Goal: Information Seeking & Learning: Learn about a topic

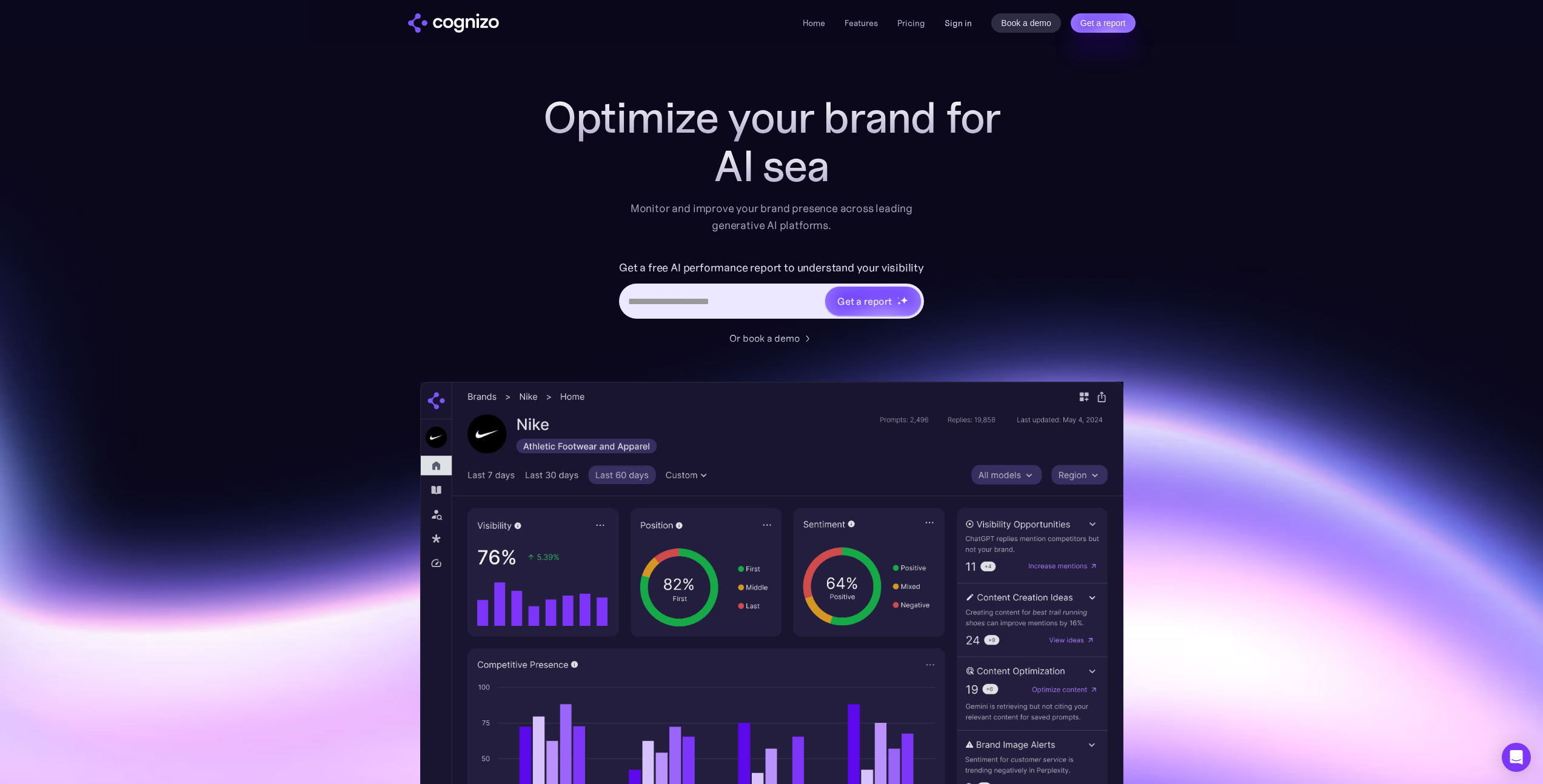
click at [955, 21] on link "Sign in" at bounding box center [957, 23] width 28 height 14
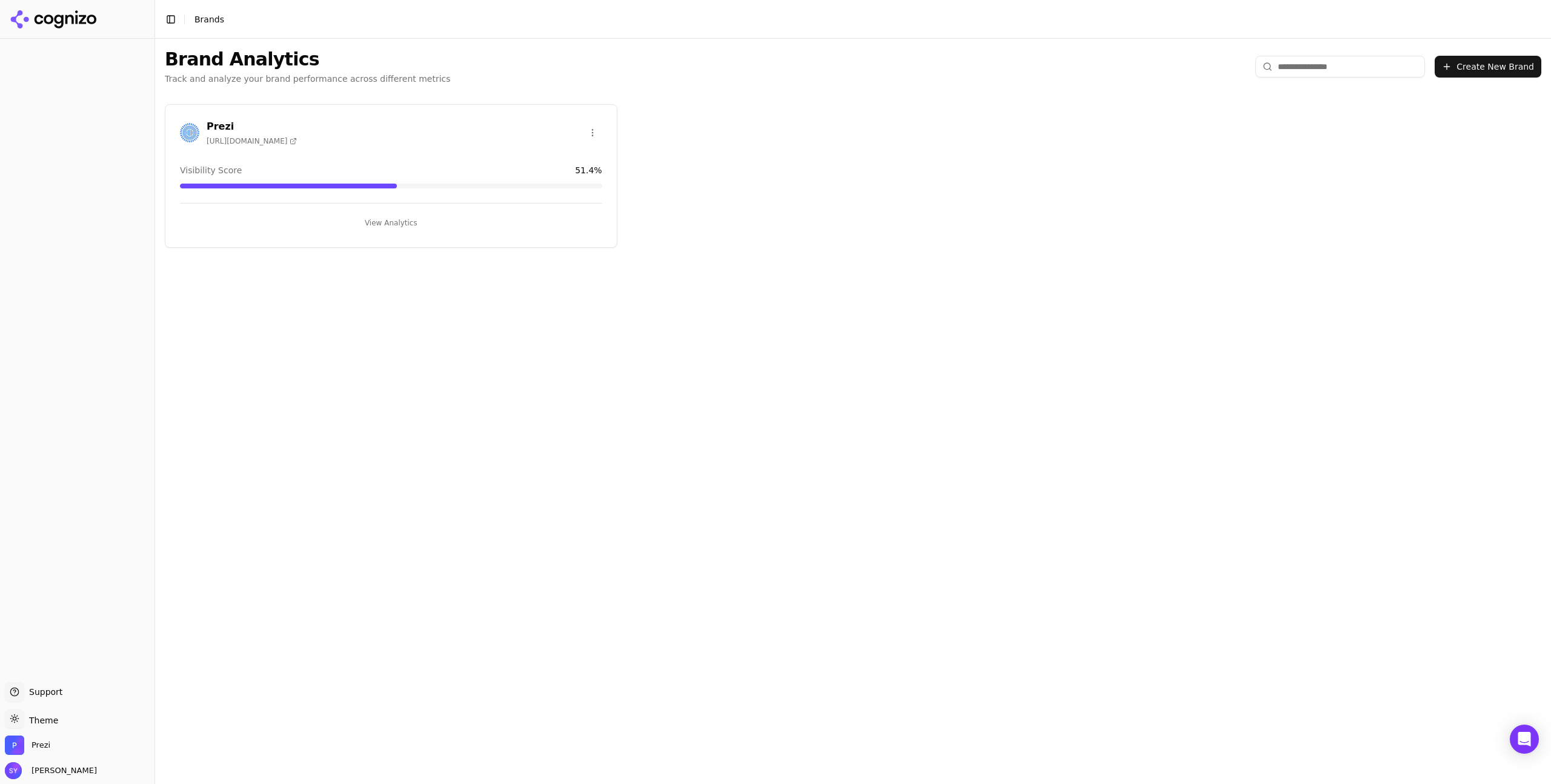
click at [388, 220] on button "View Analytics" at bounding box center [391, 222] width 422 height 19
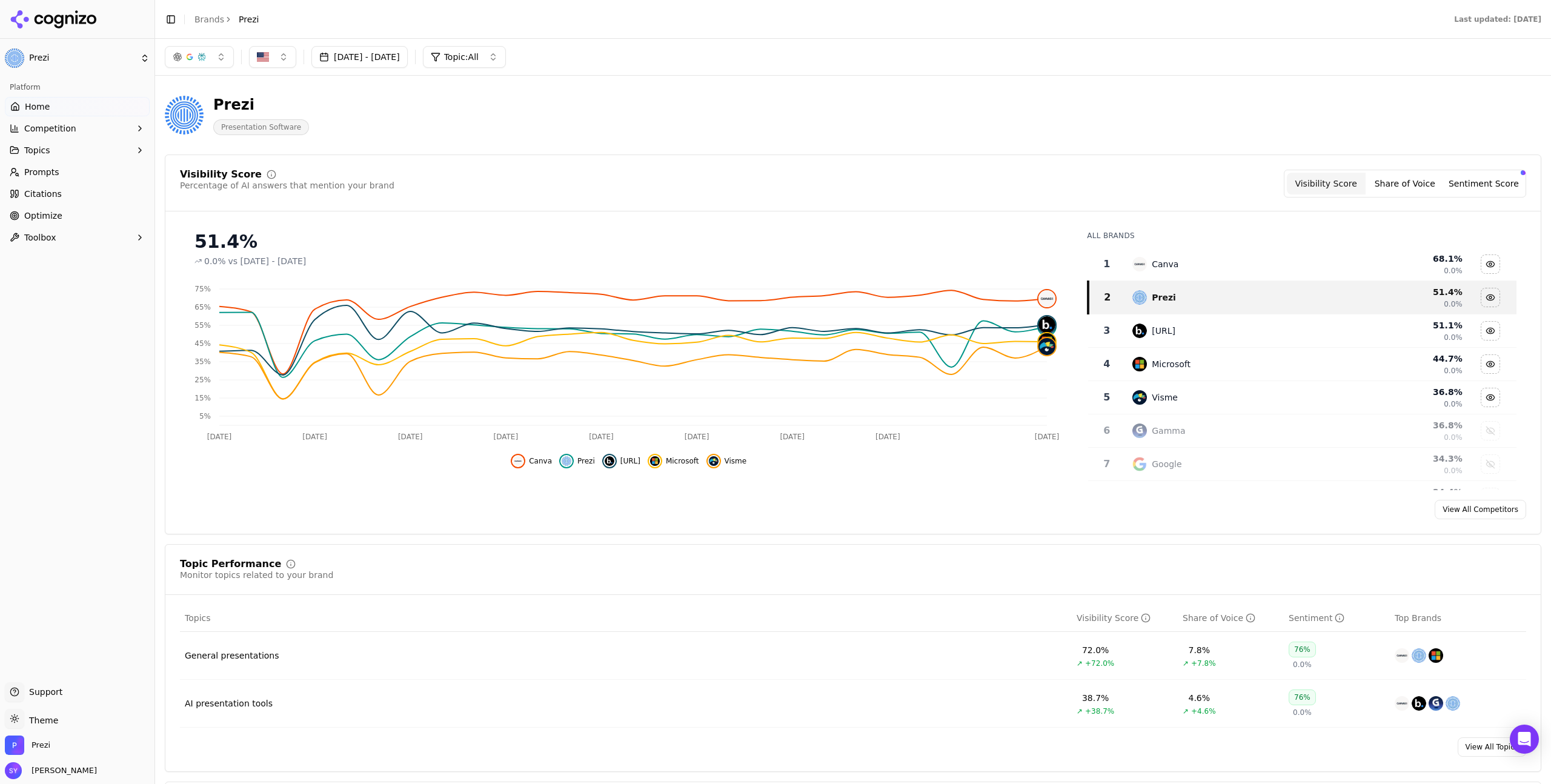
click at [92, 184] on link "Citations" at bounding box center [77, 194] width 144 height 19
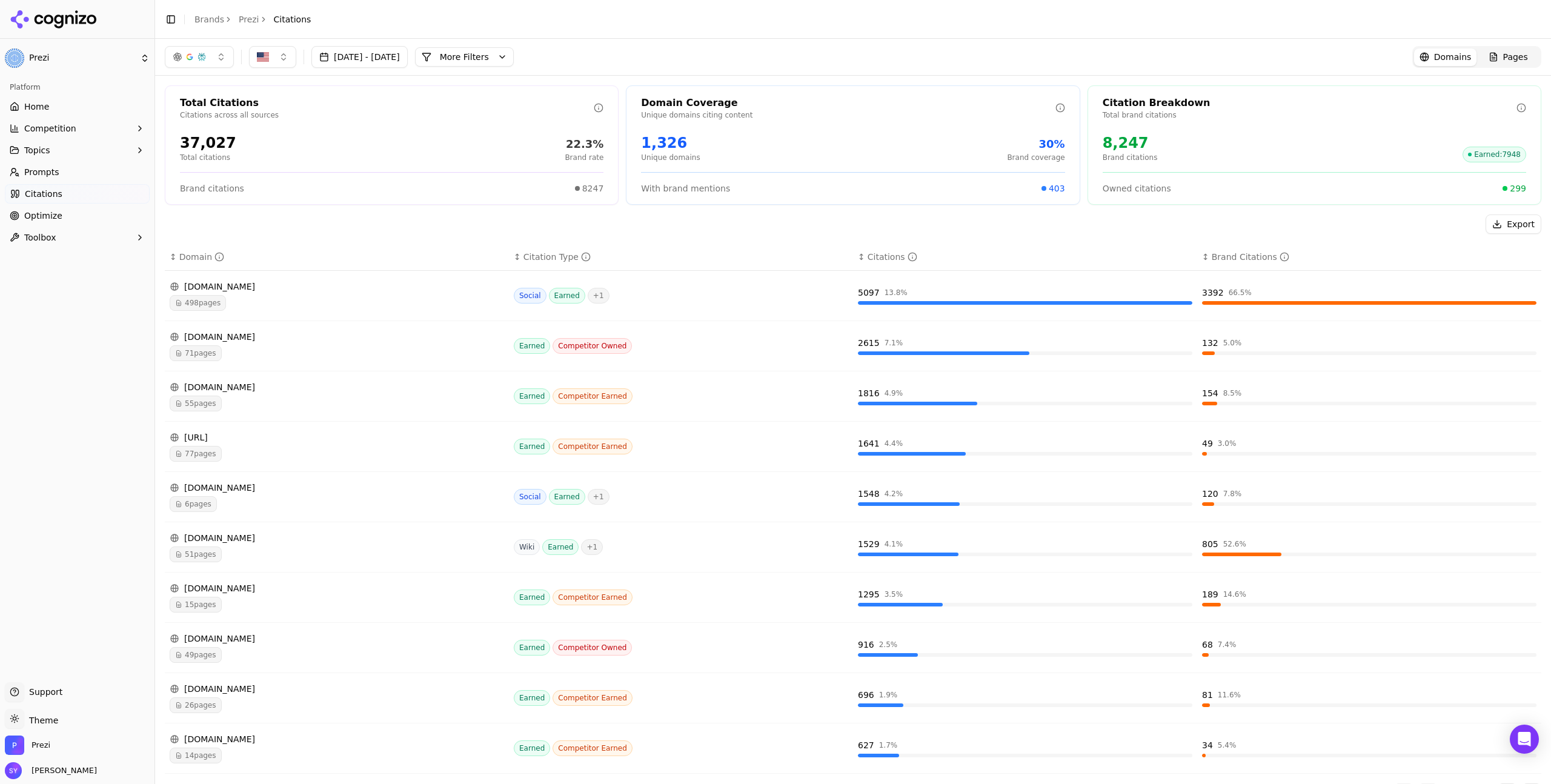
click at [70, 149] on button "Topics" at bounding box center [77, 150] width 144 height 19
click at [83, 197] on link "AI presentation tools" at bounding box center [77, 189] width 115 height 17
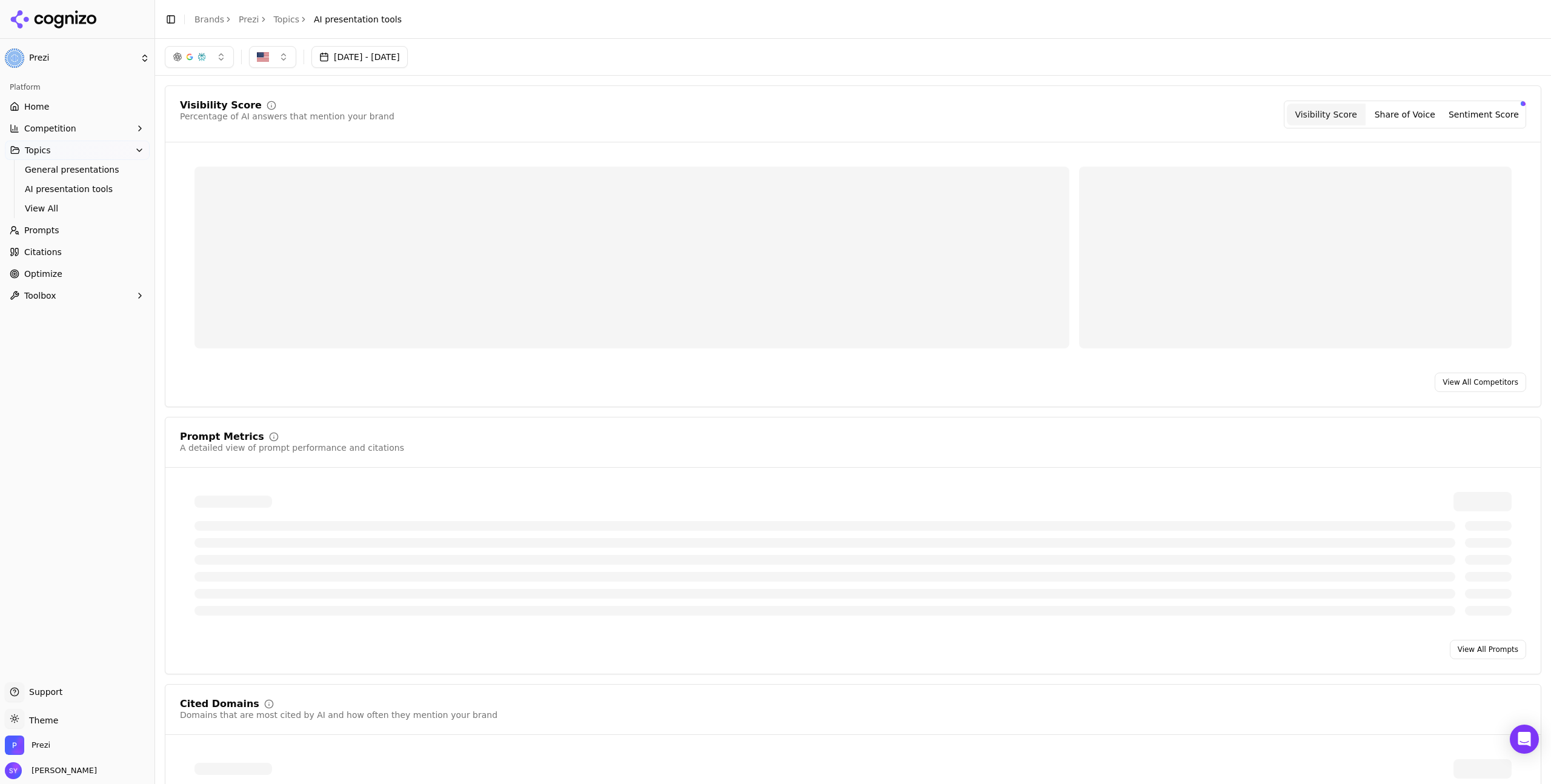
click at [85, 192] on html "Prezi Platform Home Competition Topics General presentations AI presentation to…" at bounding box center [776, 392] width 1551 height 784
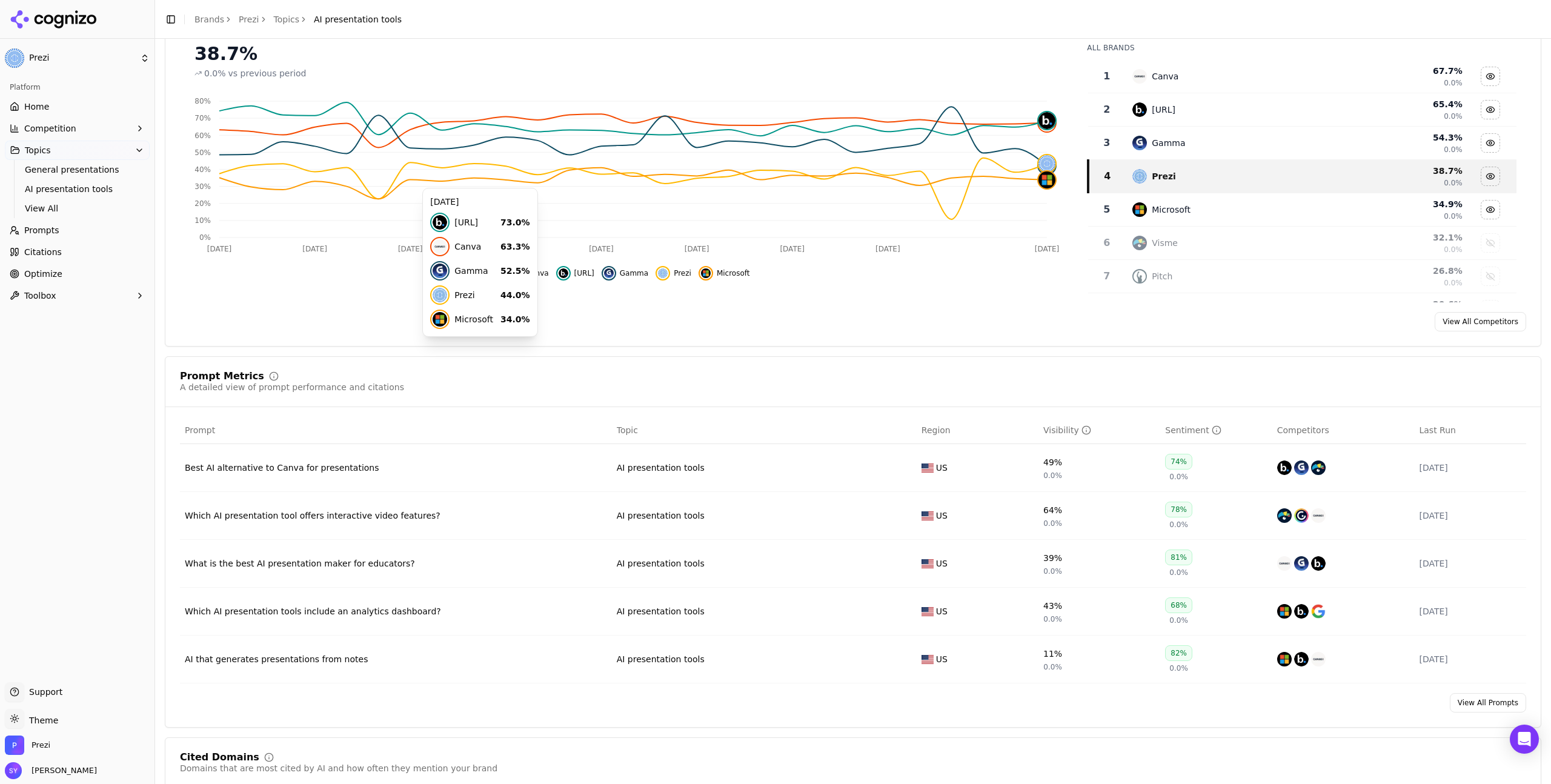
scroll to position [256, 0]
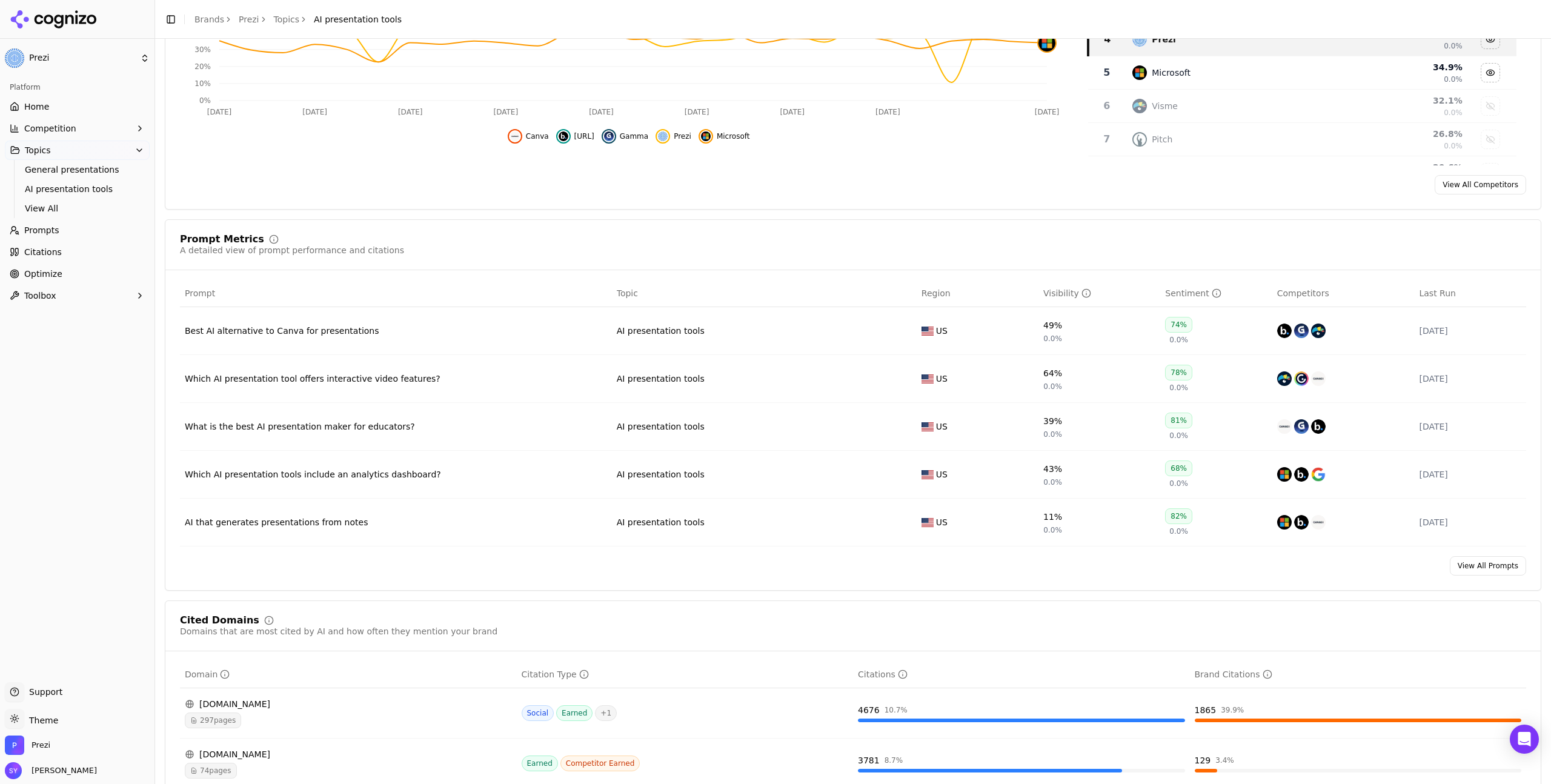
click at [384, 429] on div "What is the best AI presentation maker for educators?" at bounding box center [395, 426] width 422 height 12
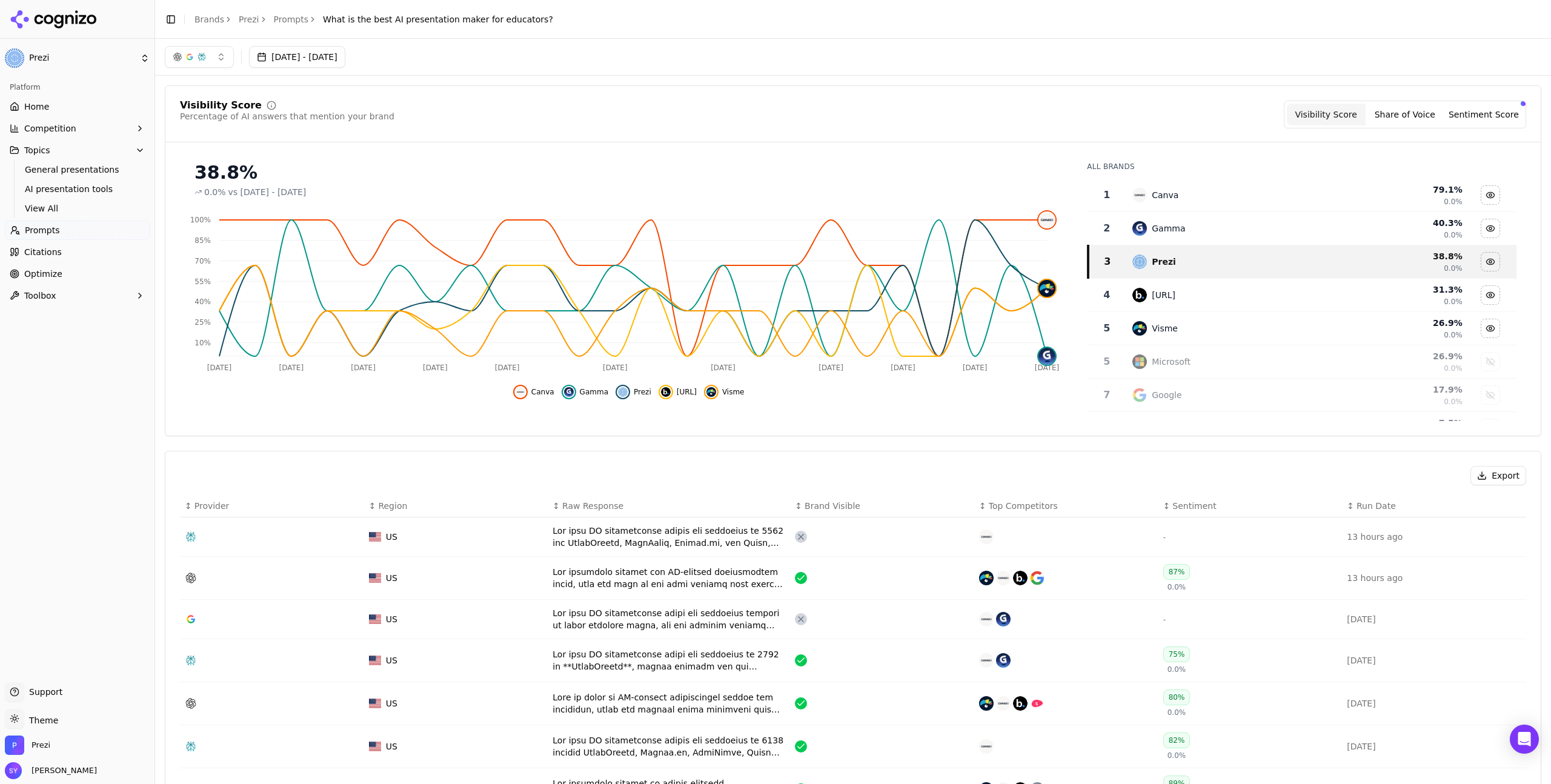
click at [254, 18] on link "Prezi" at bounding box center [249, 19] width 21 height 12
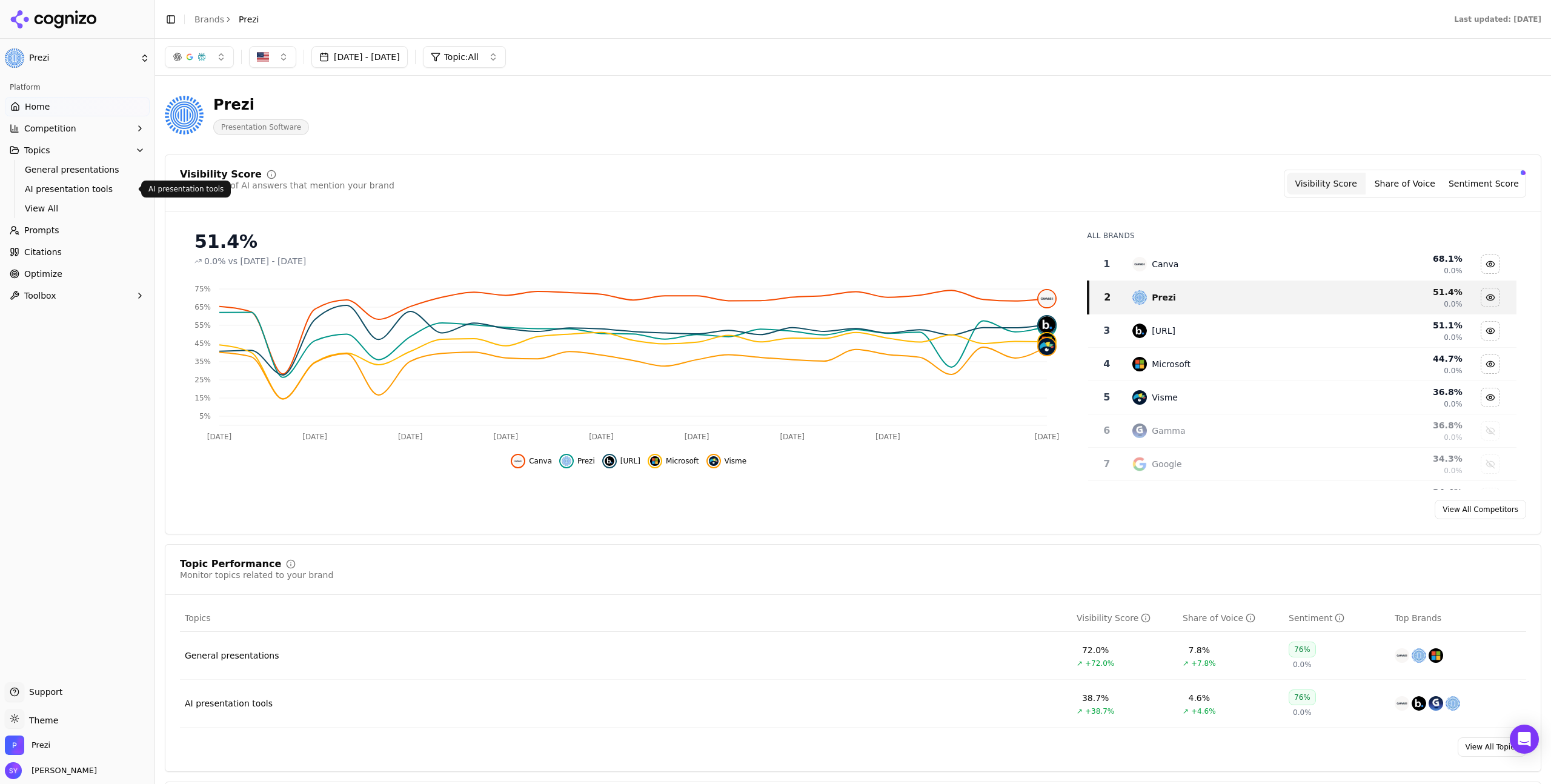
click at [61, 181] on link "AI presentation tools" at bounding box center [77, 189] width 115 height 17
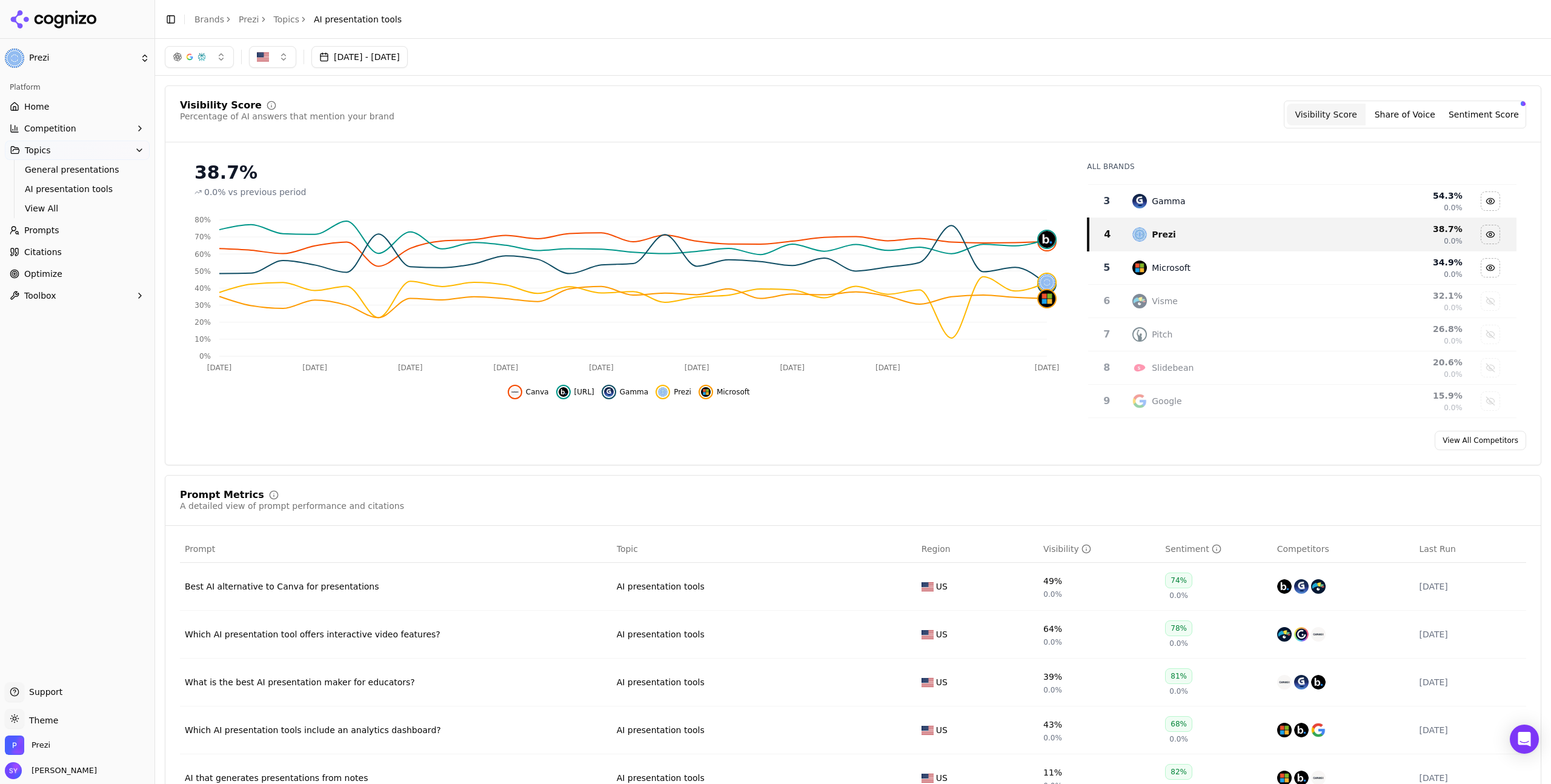
scroll to position [51, 0]
